Goal: Transaction & Acquisition: Purchase product/service

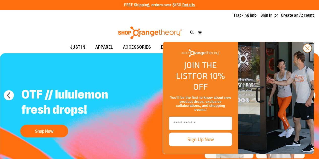
click at [307, 53] on circle "Close dialog" at bounding box center [308, 48] width 8 height 8
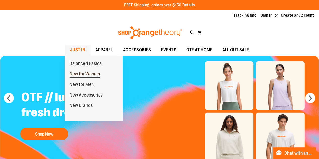
click at [90, 73] on span "New for Women" at bounding box center [85, 74] width 31 height 6
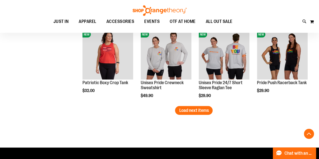
scroll to position [657, 0]
